Goal: Task Accomplishment & Management: Use online tool/utility

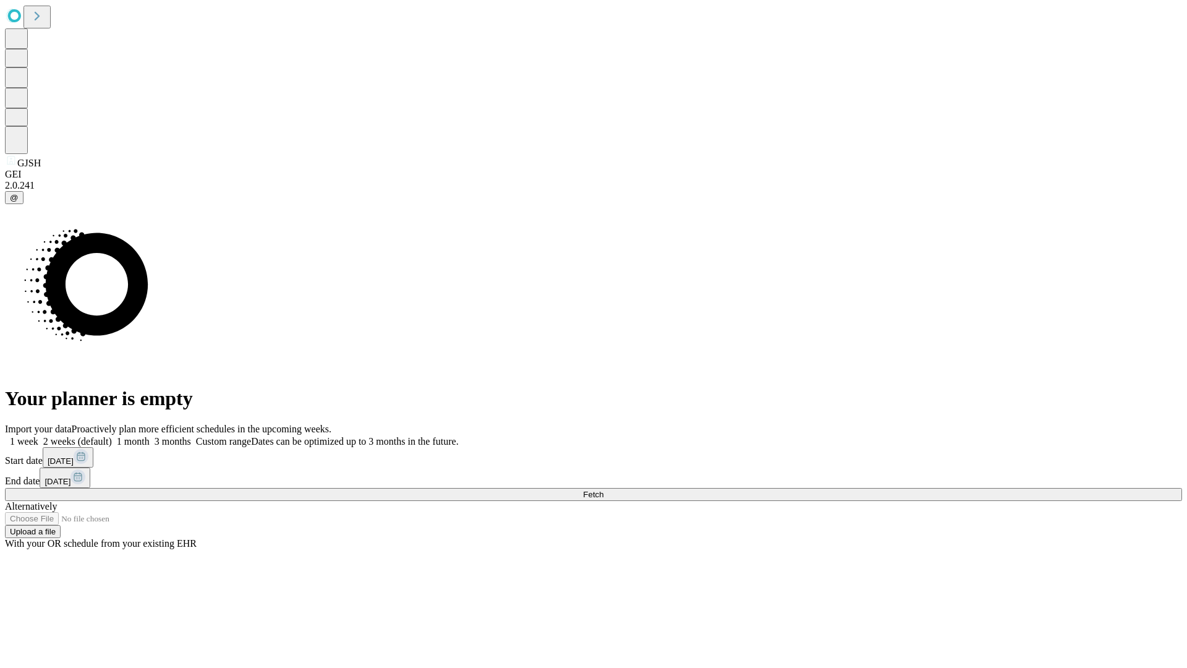
click at [603, 490] on span "Fetch" at bounding box center [593, 494] width 20 height 9
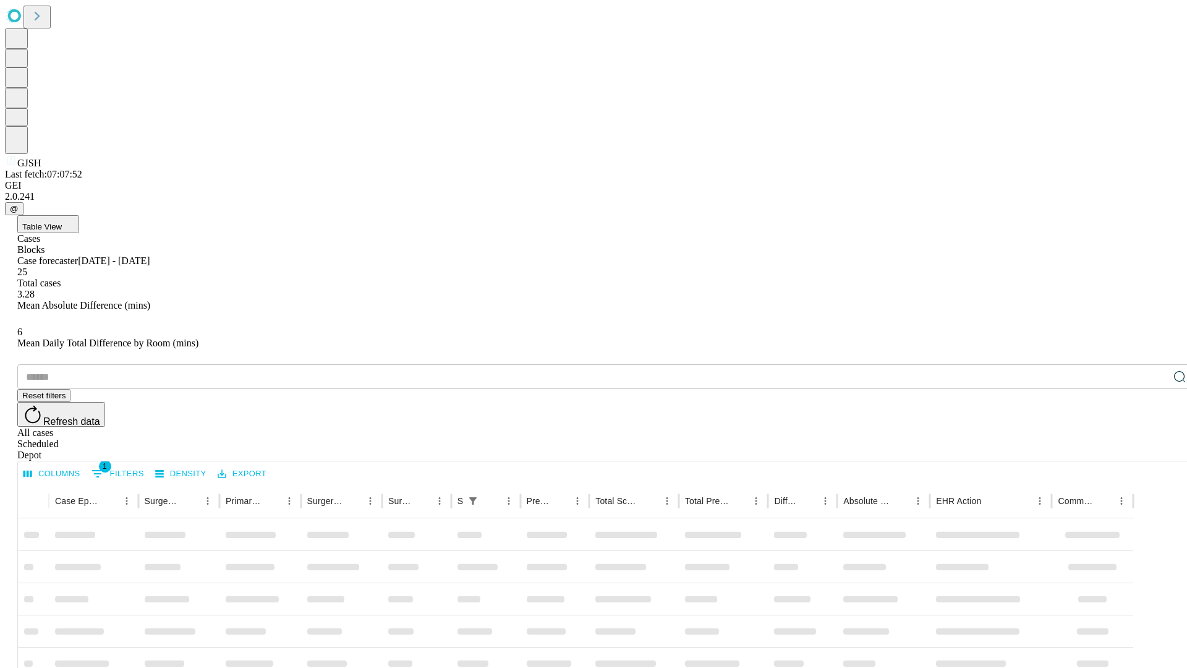
click at [1155, 449] on div "Depot" at bounding box center [605, 454] width 1177 height 11
